Goal: Task Accomplishment & Management: Use online tool/utility

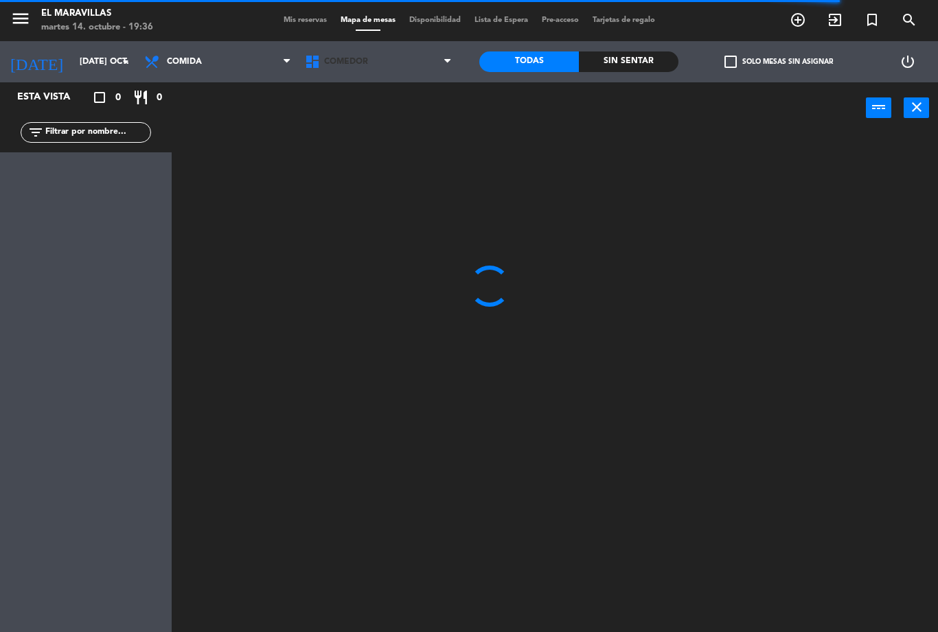
click at [426, 65] on span "Comedor" at bounding box center [378, 62] width 161 height 30
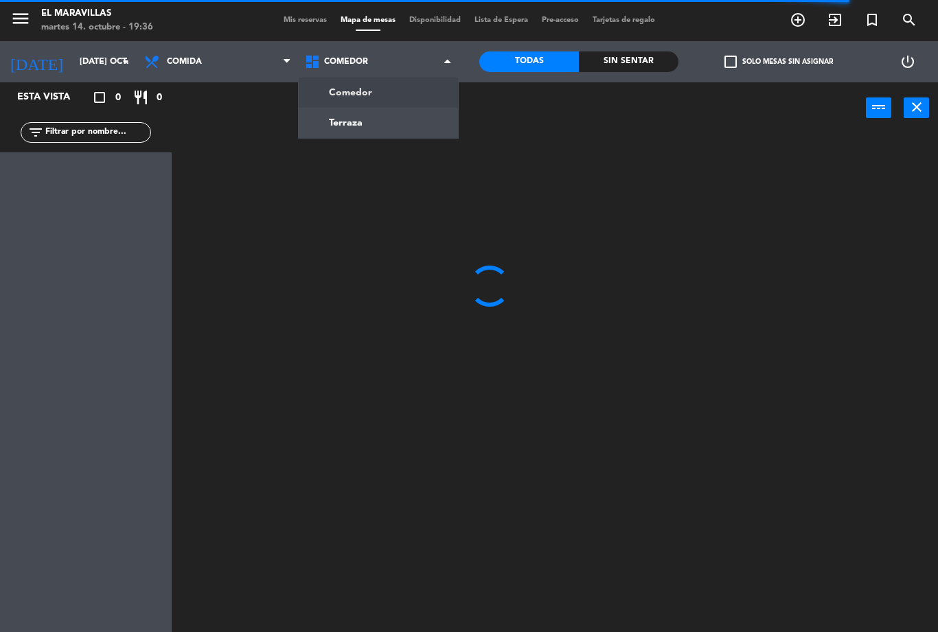
click at [408, 127] on ng-component "menu El Maravillas martes 14. octubre - 19:36 Mis reservas Mapa de mesas Dispon…" at bounding box center [469, 316] width 938 height 632
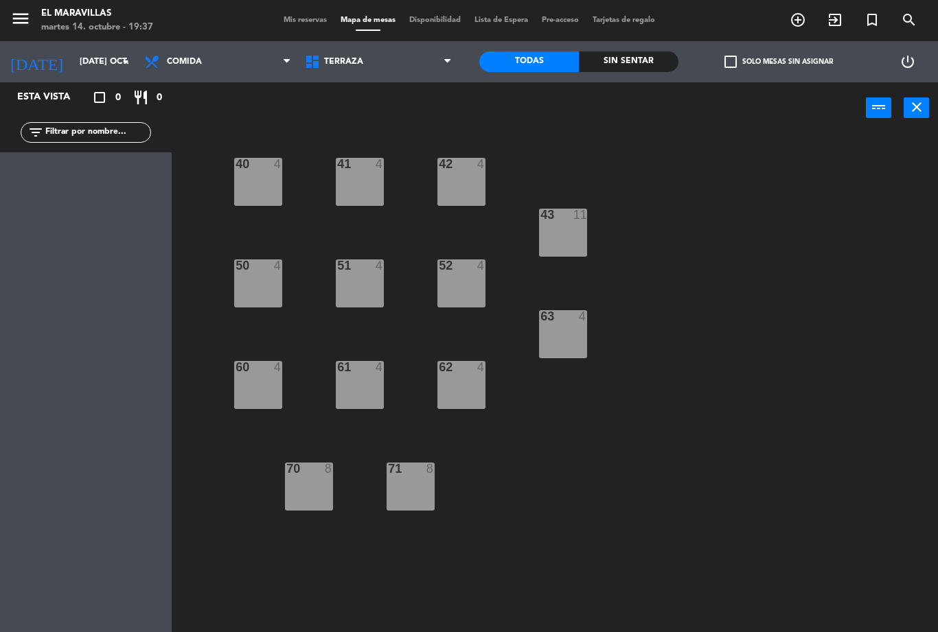
click at [431, 483] on div "71 8" at bounding box center [410, 487] width 48 height 48
click at [680, 351] on div "40 4 41 4 42 4 43 11 50 4 51 4 52 4 63 4 60 4 61 4 62 4 70 8 71 8" at bounding box center [559, 383] width 756 height 498
click at [577, 242] on div "43 11" at bounding box center [563, 233] width 48 height 48
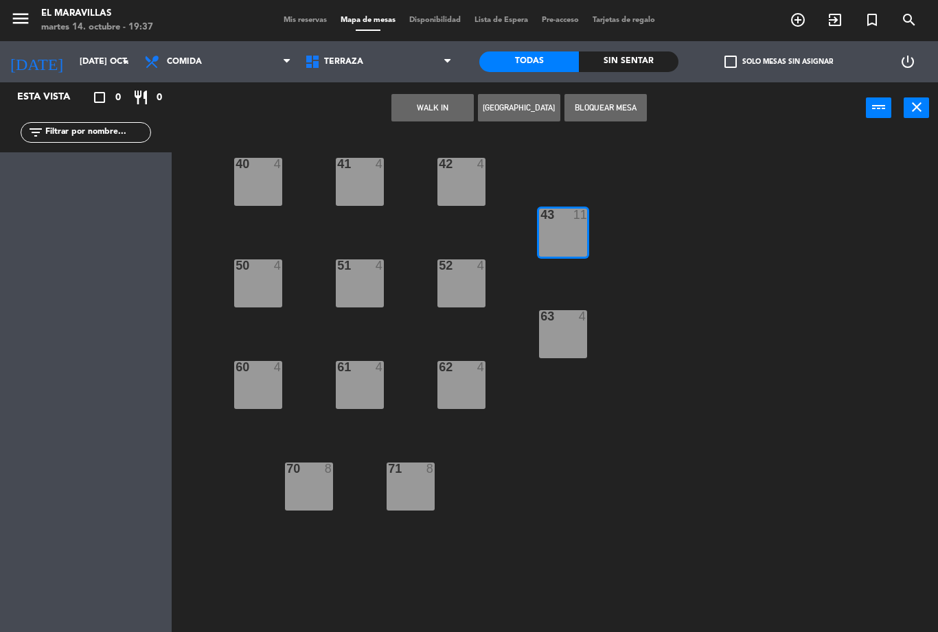
click at [431, 106] on button "WALK IN" at bounding box center [432, 107] width 82 height 27
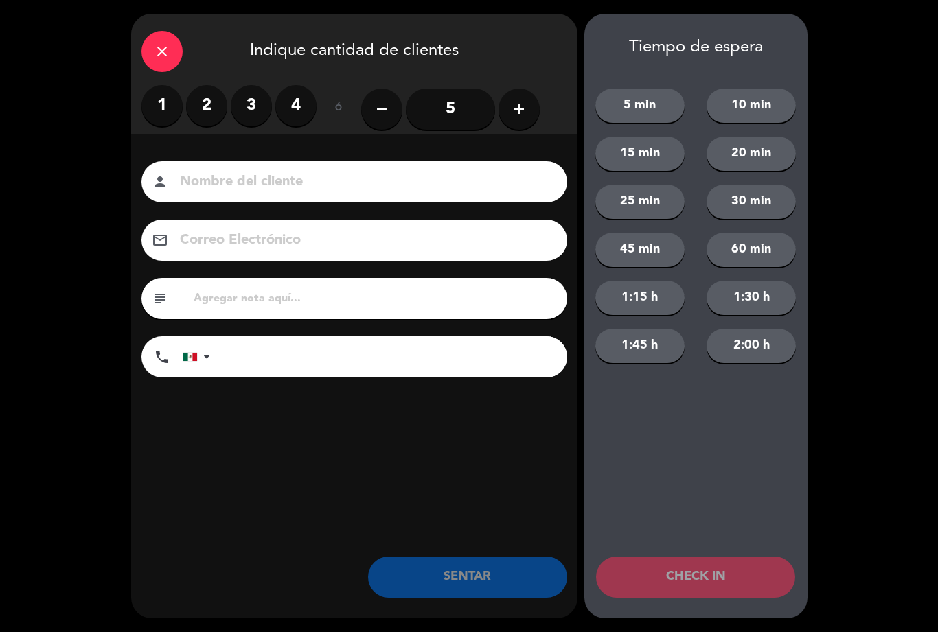
click at [520, 110] on icon "add" at bounding box center [519, 109] width 16 height 16
click at [525, 115] on icon "add" at bounding box center [519, 109] width 16 height 16
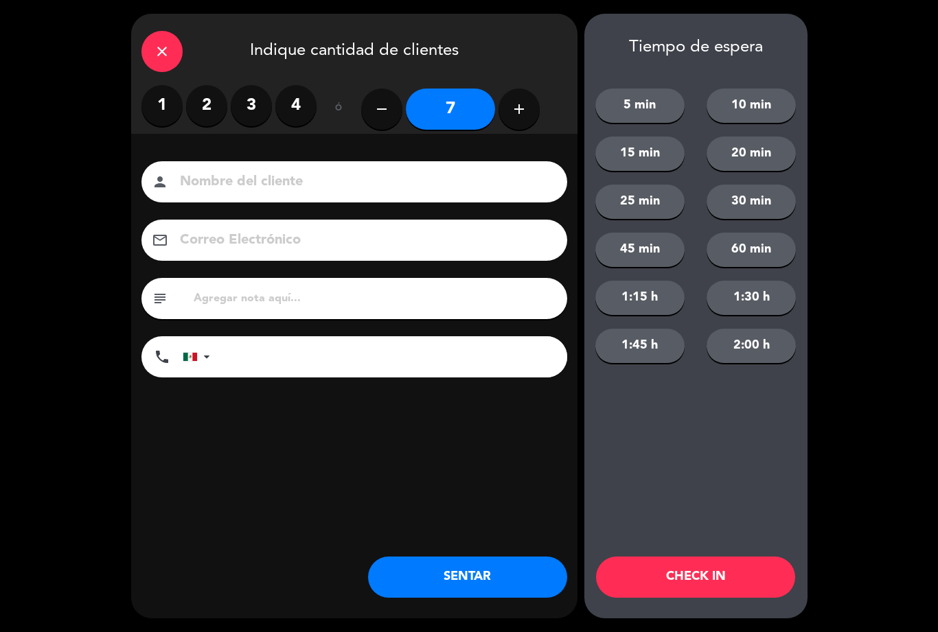
click at [529, 107] on button "add" at bounding box center [518, 109] width 41 height 41
click at [395, 104] on button "remove" at bounding box center [381, 109] width 41 height 41
type input "7"
click at [470, 597] on button "SENTAR" at bounding box center [467, 577] width 199 height 41
